Goal: Information Seeking & Learning: Learn about a topic

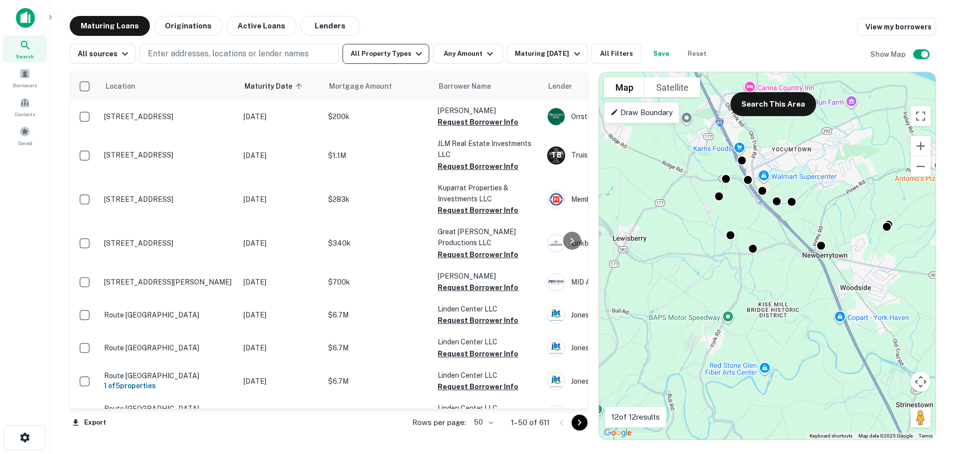
drag, startPoint x: 331, startPoint y: 23, endPoint x: 405, endPoint y: 44, distance: 77.1
click at [331, 23] on button "Lenders" at bounding box center [330, 26] width 60 height 20
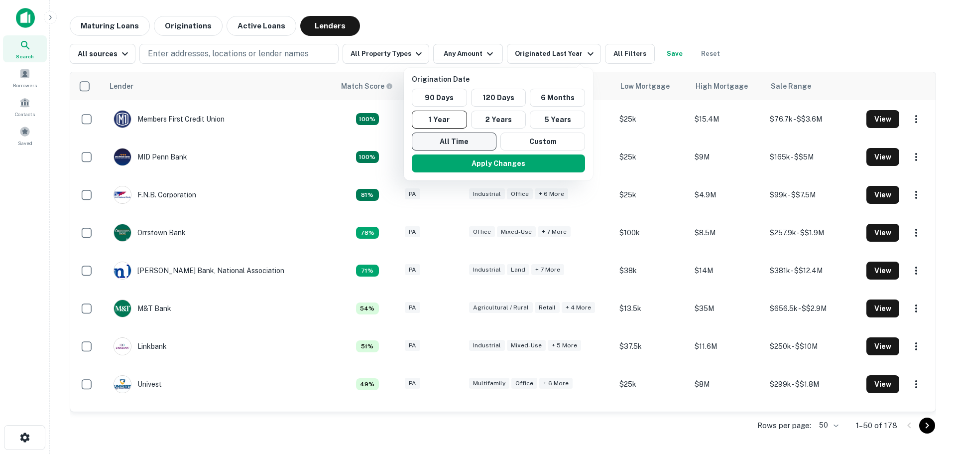
click at [450, 148] on button "All Time" at bounding box center [454, 141] width 85 height 18
click at [459, 169] on button "Apply Changes" at bounding box center [494, 163] width 173 height 18
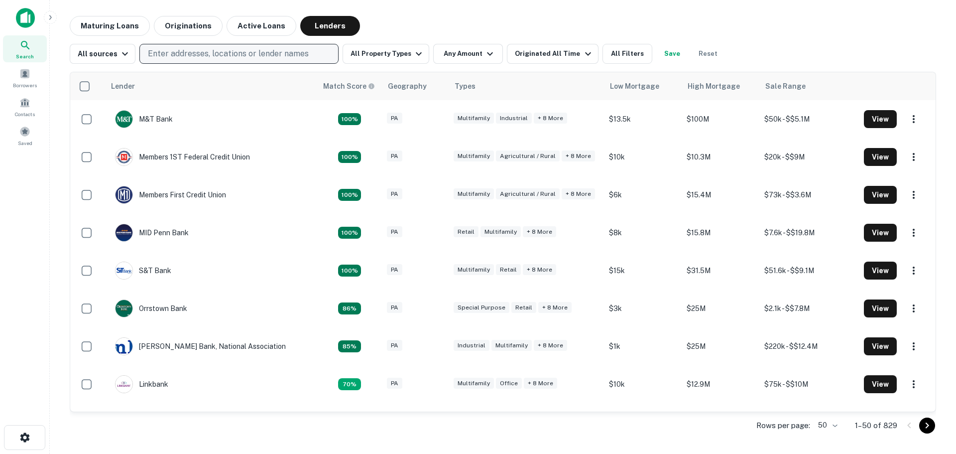
click at [172, 56] on p "Enter addresses, locations or lender names" at bounding box center [228, 54] width 161 height 12
type input "**********"
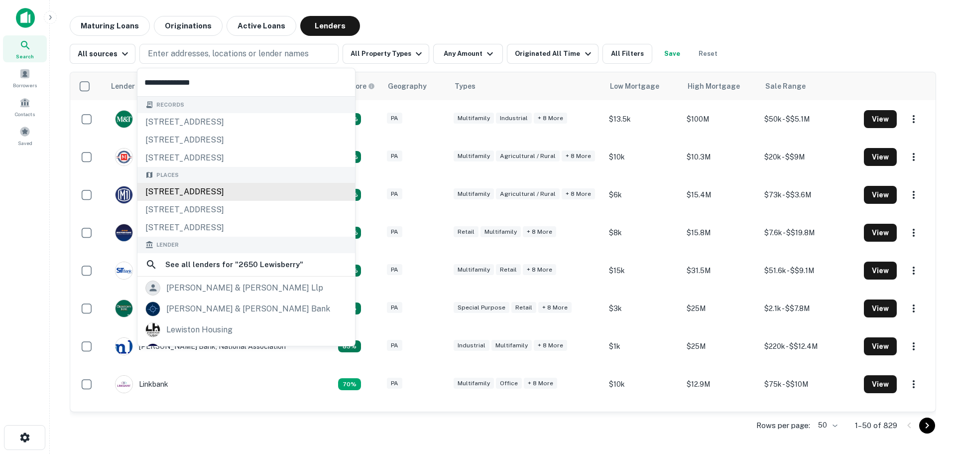
click at [177, 190] on div "[STREET_ADDRESS]" at bounding box center [246, 192] width 218 height 18
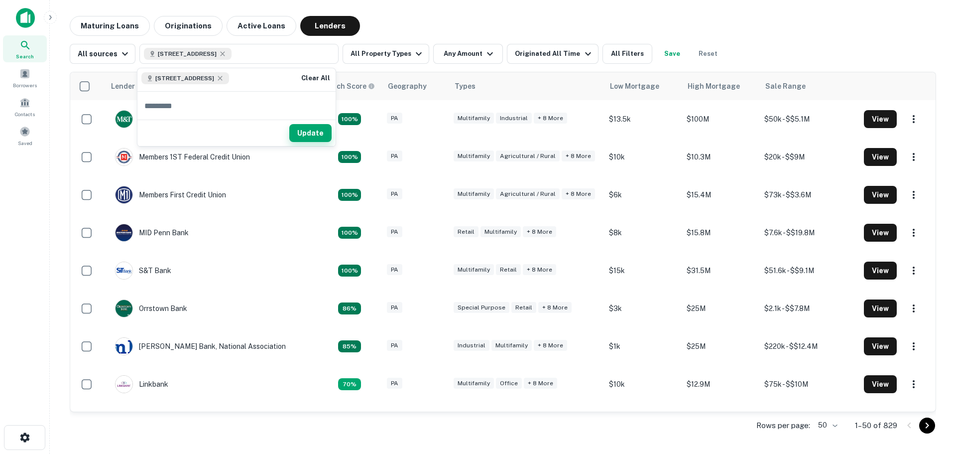
click at [321, 129] on button "Update" at bounding box center [310, 133] width 42 height 18
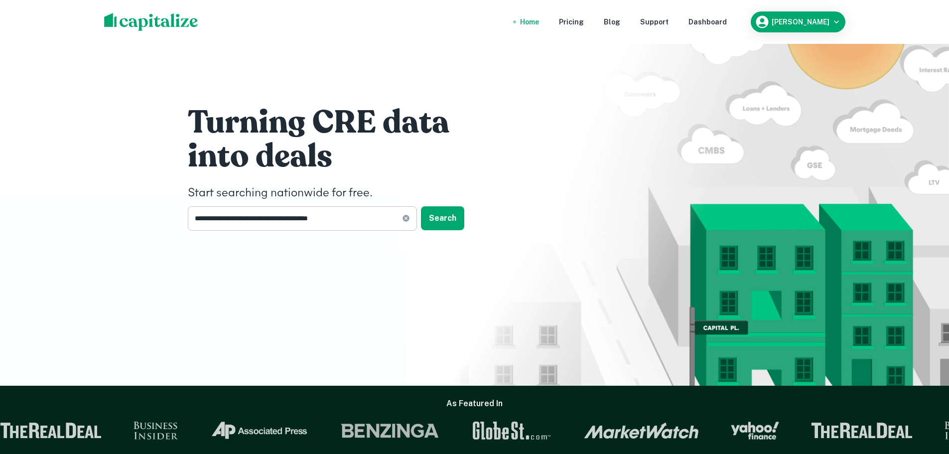
click at [372, 219] on input "**********" at bounding box center [295, 218] width 214 height 24
click at [448, 224] on button "Search" at bounding box center [442, 218] width 43 height 24
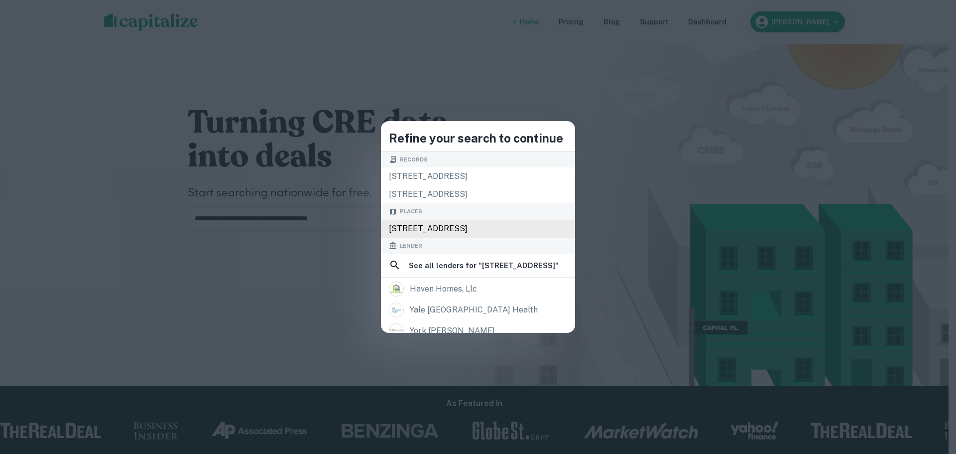
click at [405, 226] on div "[STREET_ADDRESS]" at bounding box center [478, 229] width 194 height 18
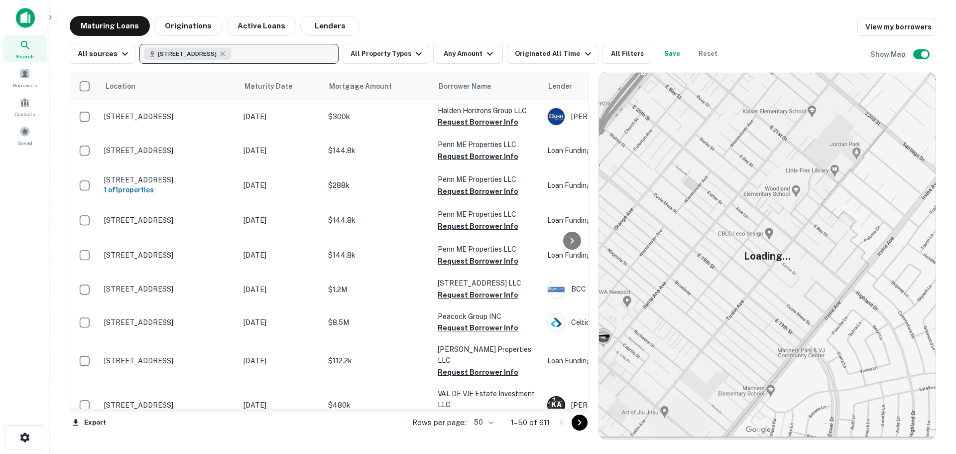
drag, startPoint x: 310, startPoint y: 24, endPoint x: 289, endPoint y: 51, distance: 34.0
click at [310, 25] on button "Lenders" at bounding box center [330, 26] width 60 height 20
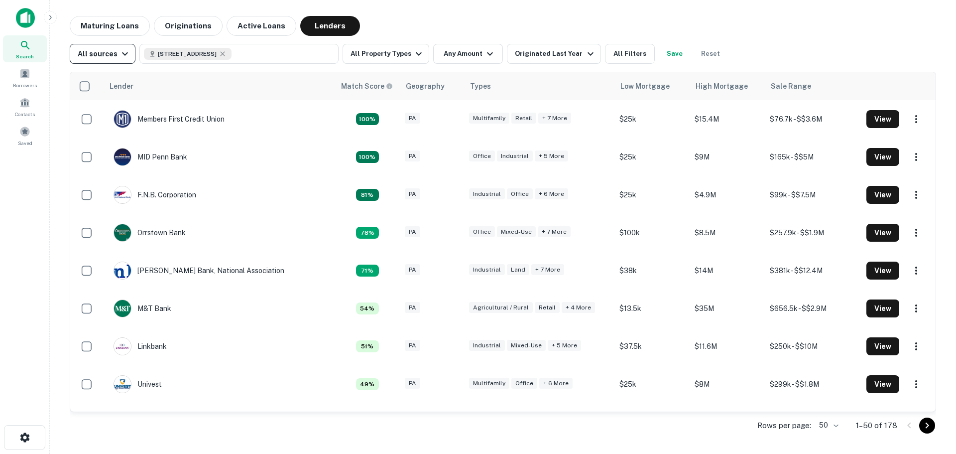
click at [97, 50] on div "All sources" at bounding box center [104, 54] width 53 height 12
click at [410, 18] on div at bounding box center [478, 227] width 956 height 454
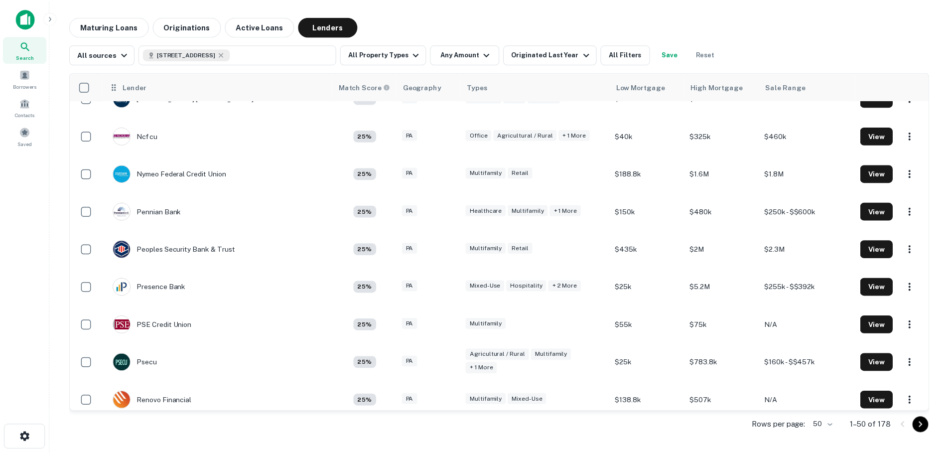
scroll to position [1096, 0]
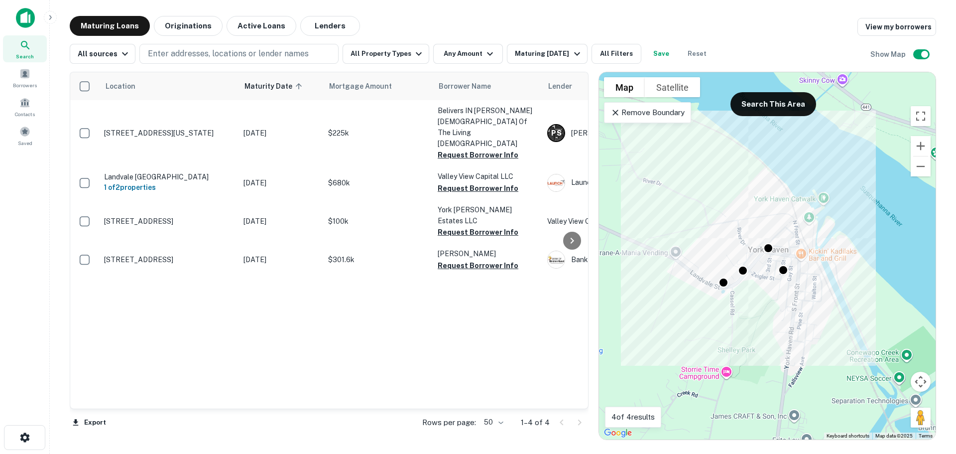
click at [676, 124] on div "To activate drag with keyboard, press Alt + Enter. Once in keyboard drag state,…" at bounding box center [767, 255] width 337 height 367
click at [648, 115] on p "Remove Boundary" at bounding box center [648, 113] width 74 height 12
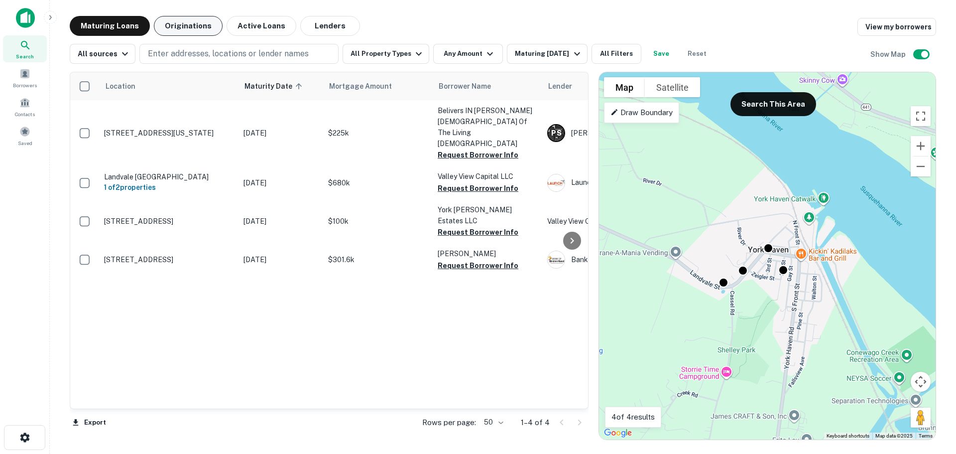
click at [200, 32] on button "Originations" at bounding box center [188, 26] width 69 height 20
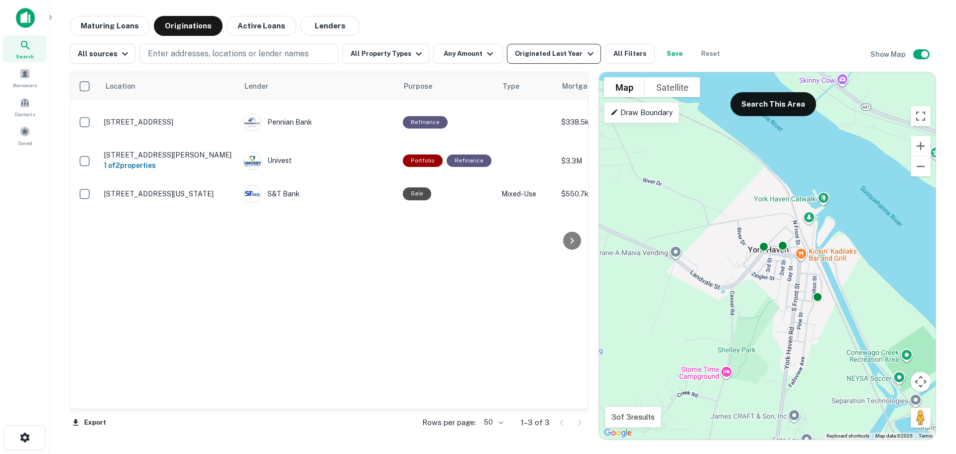
click at [539, 56] on div "Originated Last Year" at bounding box center [555, 54] width 81 height 12
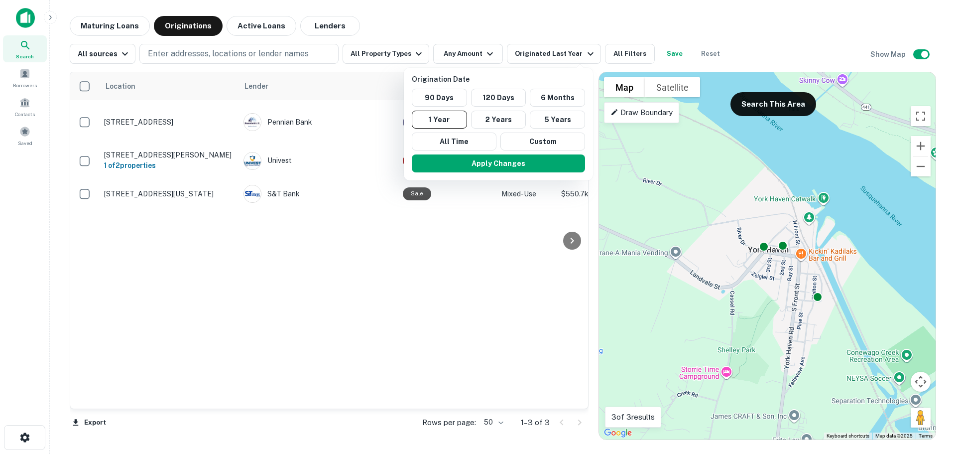
click at [451, 131] on div "90 Days 120 Days 6 Months 1 Year 2 Years 5 Years All Time Custom" at bounding box center [498, 120] width 181 height 62
click at [461, 144] on button "All Time" at bounding box center [454, 141] width 85 height 18
click at [428, 144] on button "All Time" at bounding box center [450, 141] width 85 height 18
click at [464, 168] on button "Apply Changes" at bounding box center [494, 163] width 173 height 18
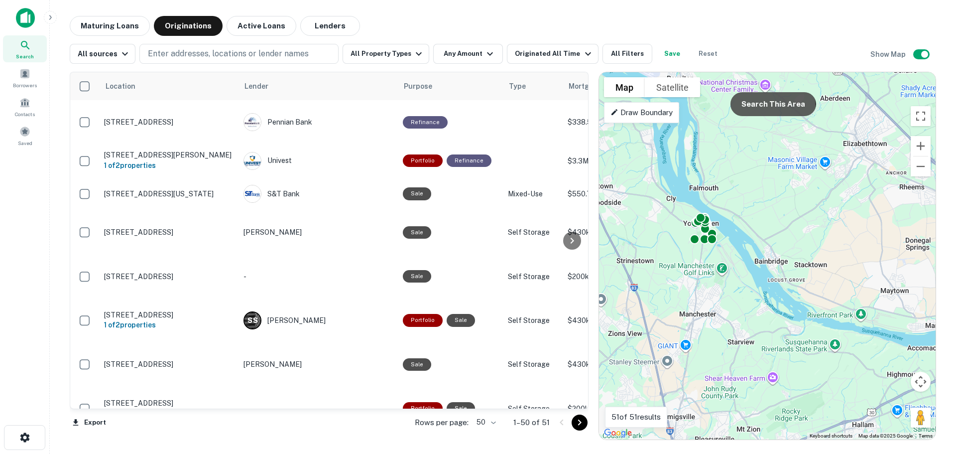
drag, startPoint x: 756, startPoint y: 107, endPoint x: 684, endPoint y: 203, distance: 119.2
click at [755, 108] on button "Search This Area" at bounding box center [774, 104] width 86 height 24
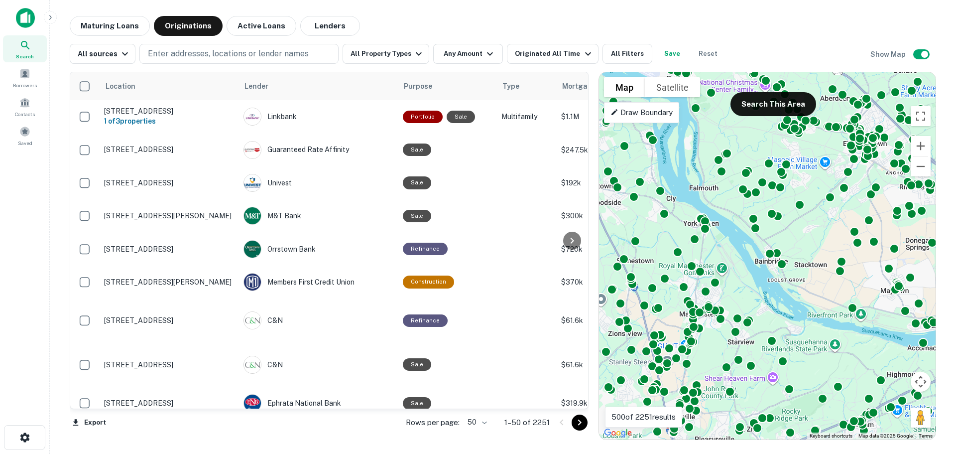
click at [564, 87] on div at bounding box center [572, 240] width 20 height 336
click at [577, 406] on div at bounding box center [572, 240] width 20 height 336
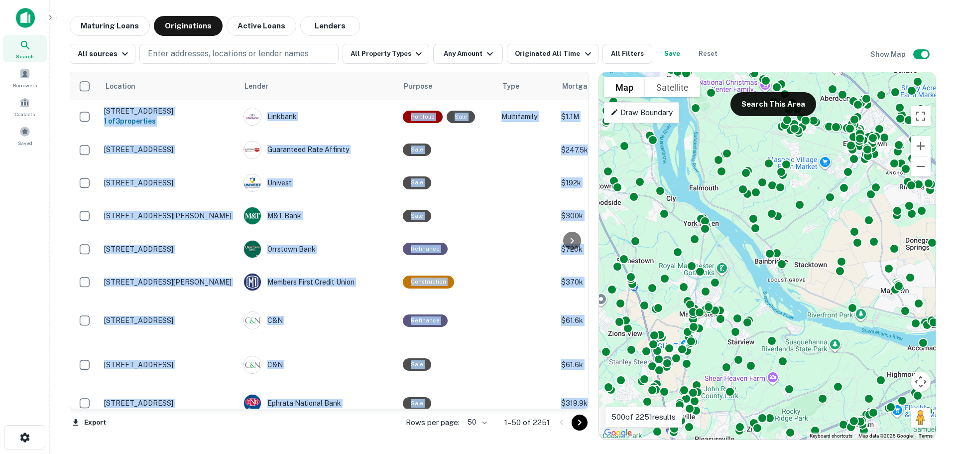
click at [577, 406] on div at bounding box center [572, 240] width 20 height 336
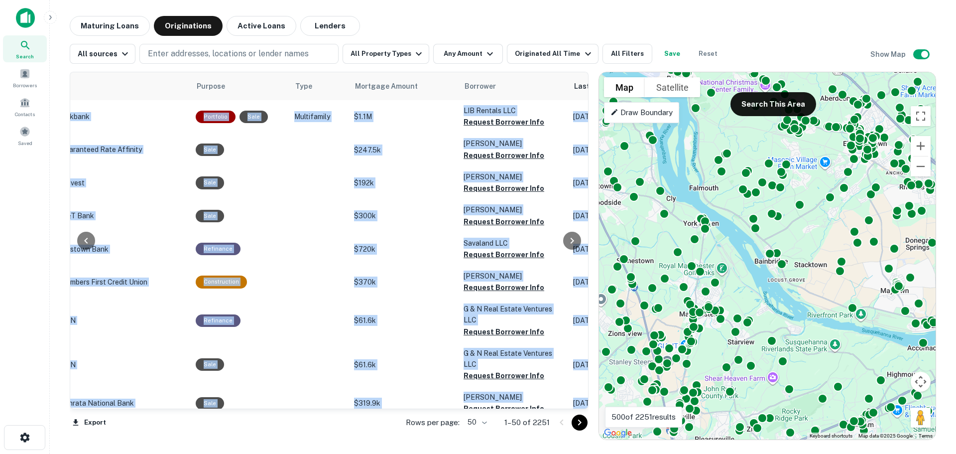
scroll to position [0, 243]
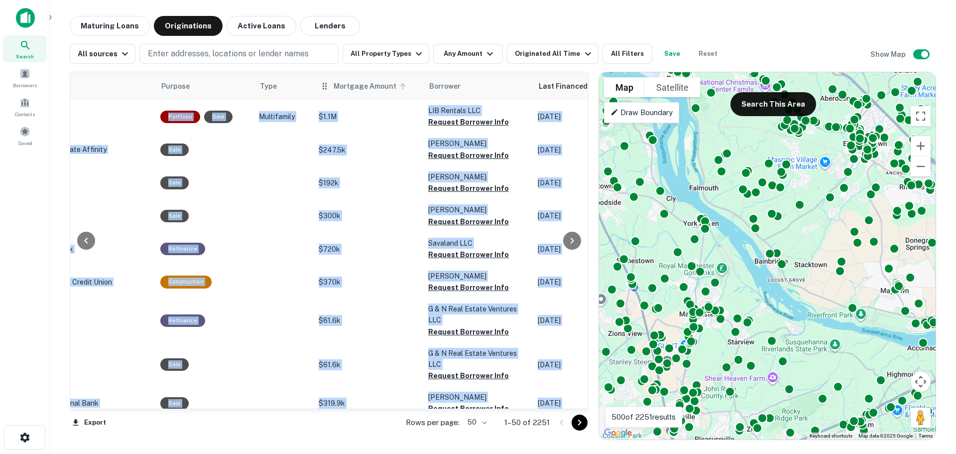
click at [400, 84] on icon at bounding box center [403, 86] width 6 height 6
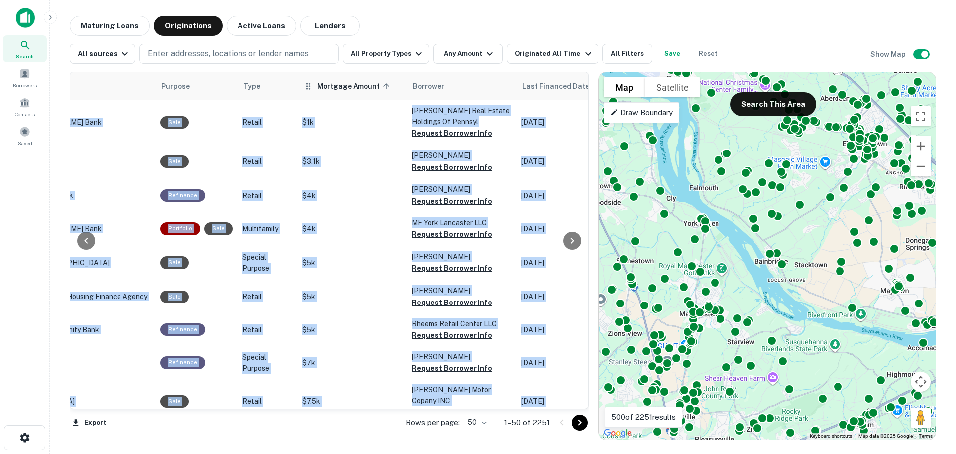
click at [384, 87] on icon at bounding box center [387, 86] width 6 height 6
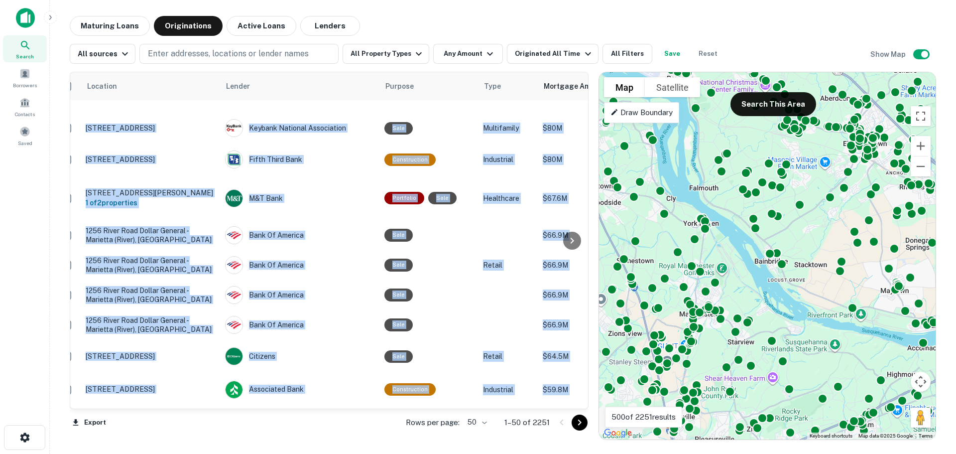
scroll to position [1436, 142]
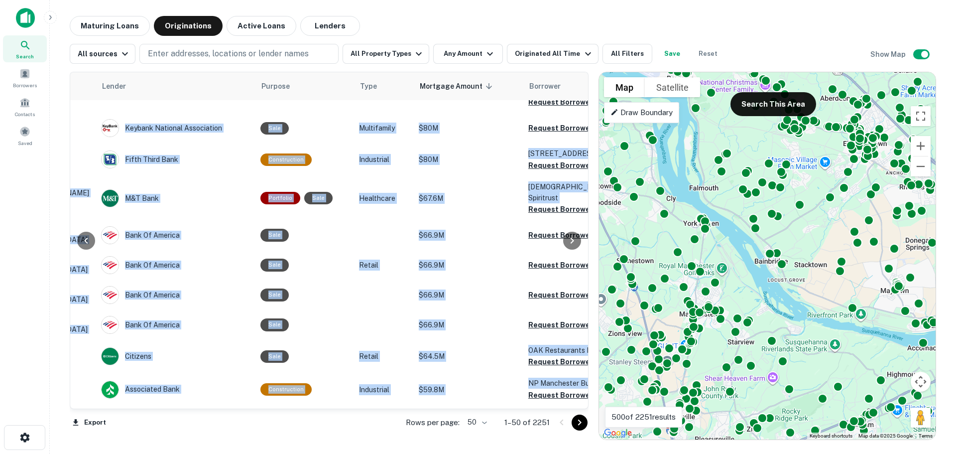
click at [578, 422] on icon "Go to next page" at bounding box center [580, 422] width 12 height 12
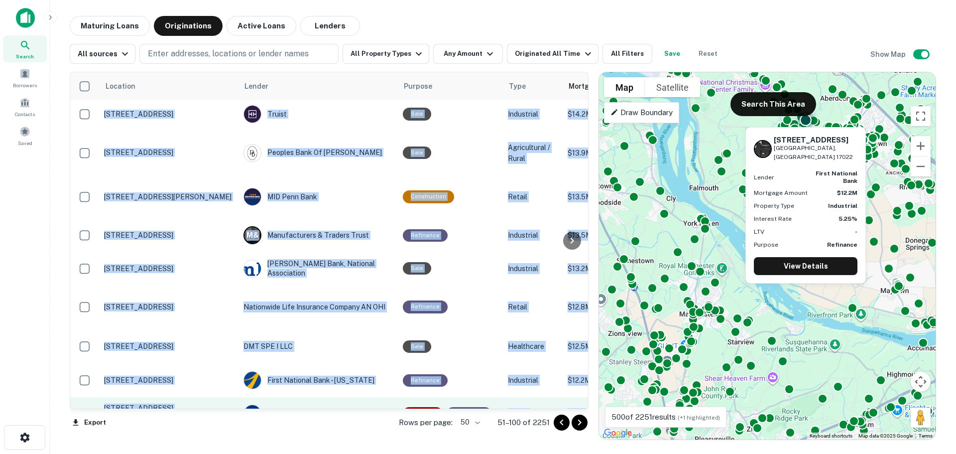
scroll to position [1509, 0]
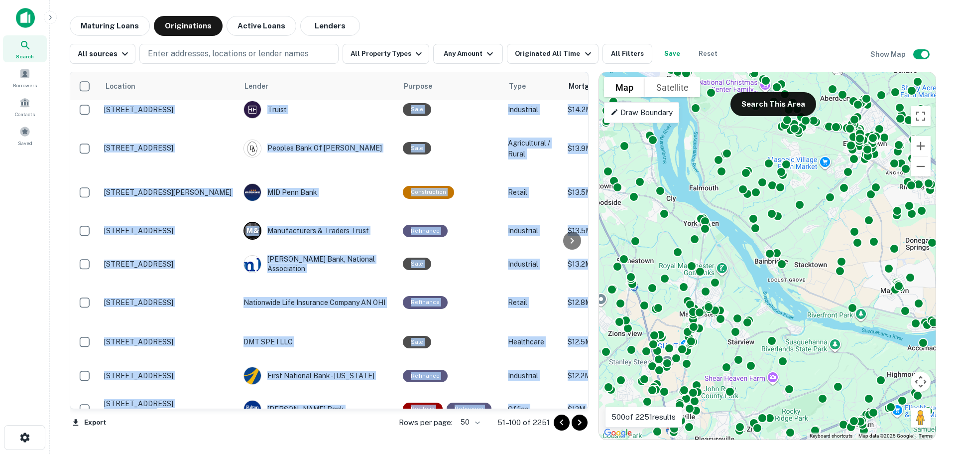
click at [579, 427] on icon "Go to next page" at bounding box center [580, 422] width 12 height 12
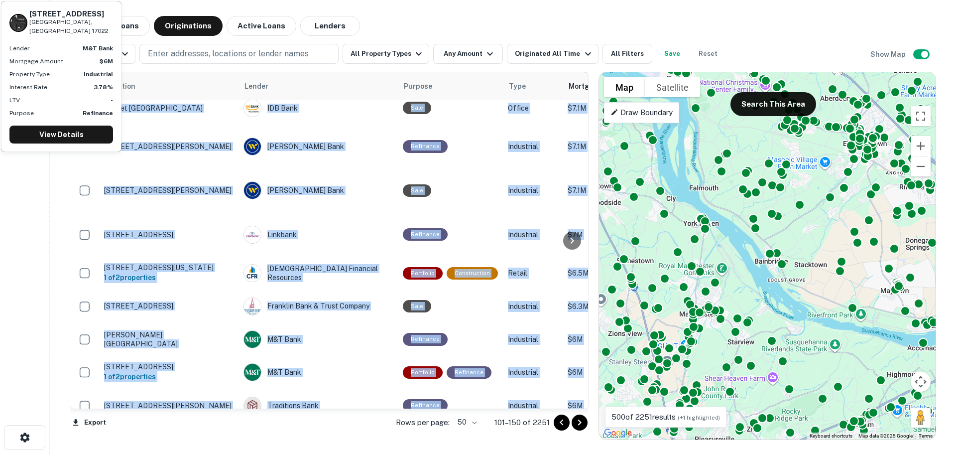
scroll to position [1547, 0]
